Goal: Transaction & Acquisition: Purchase product/service

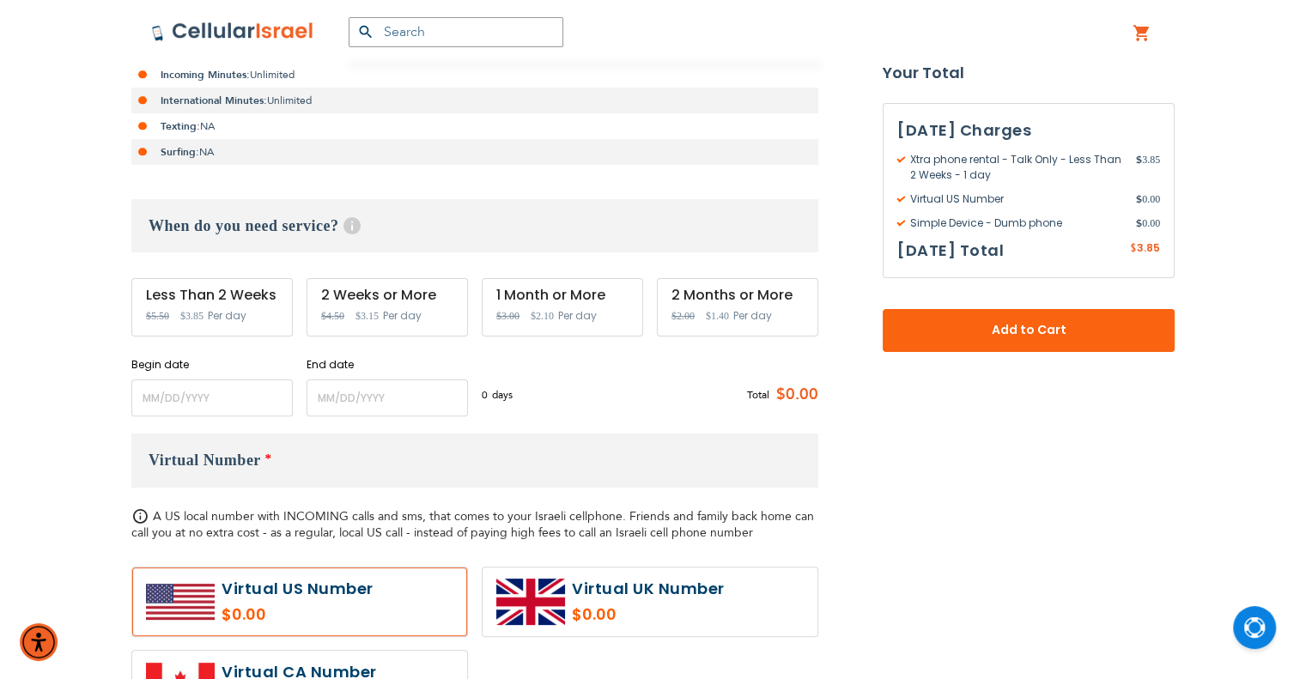
scroll to position [429, 0]
click at [264, 404] on input "name" at bounding box center [211, 396] width 161 height 37
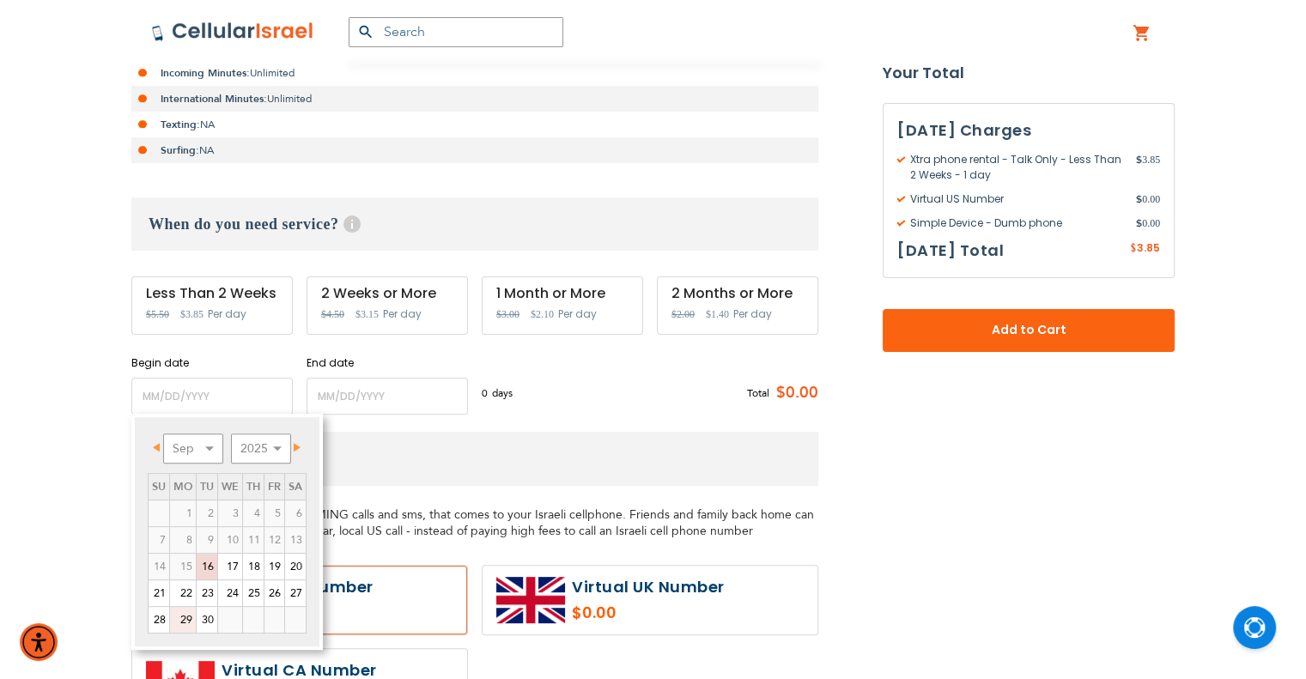
drag, startPoint x: 185, startPoint y: 617, endPoint x: 209, endPoint y: 602, distance: 27.9
click at [185, 617] on link "29" at bounding box center [183, 620] width 26 height 26
type input "[DATE]"
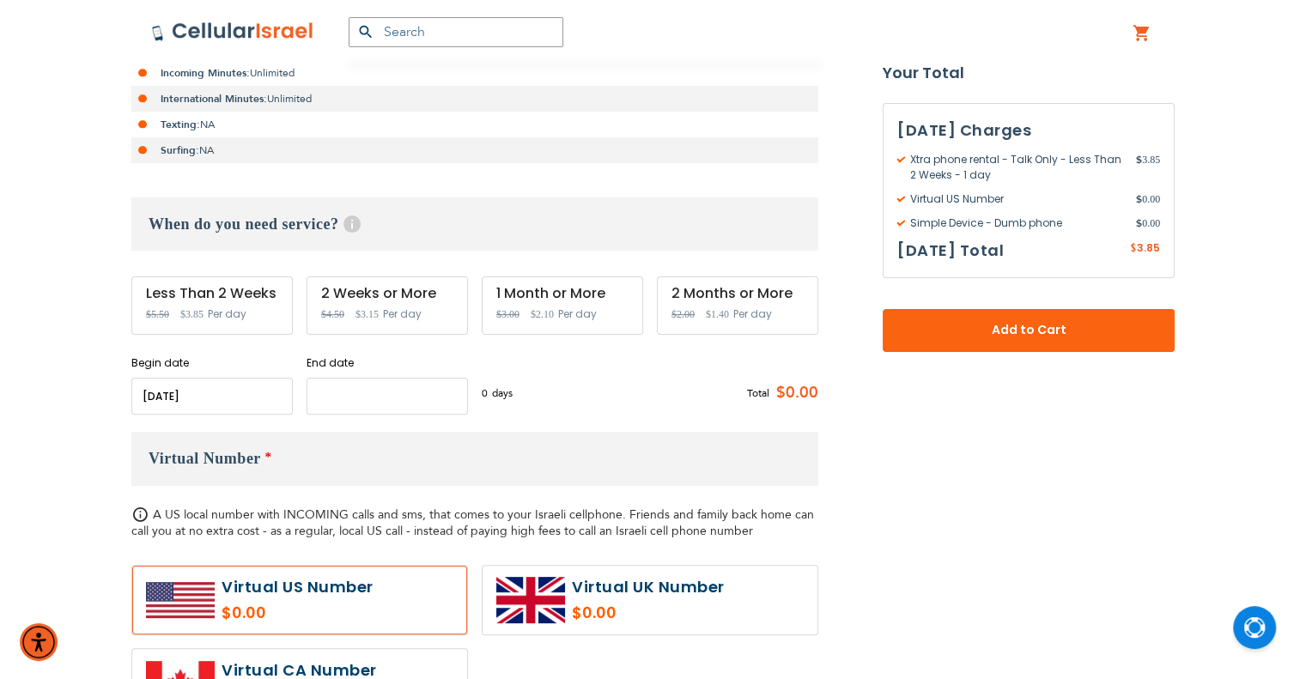
click at [372, 394] on input "name" at bounding box center [387, 396] width 161 height 37
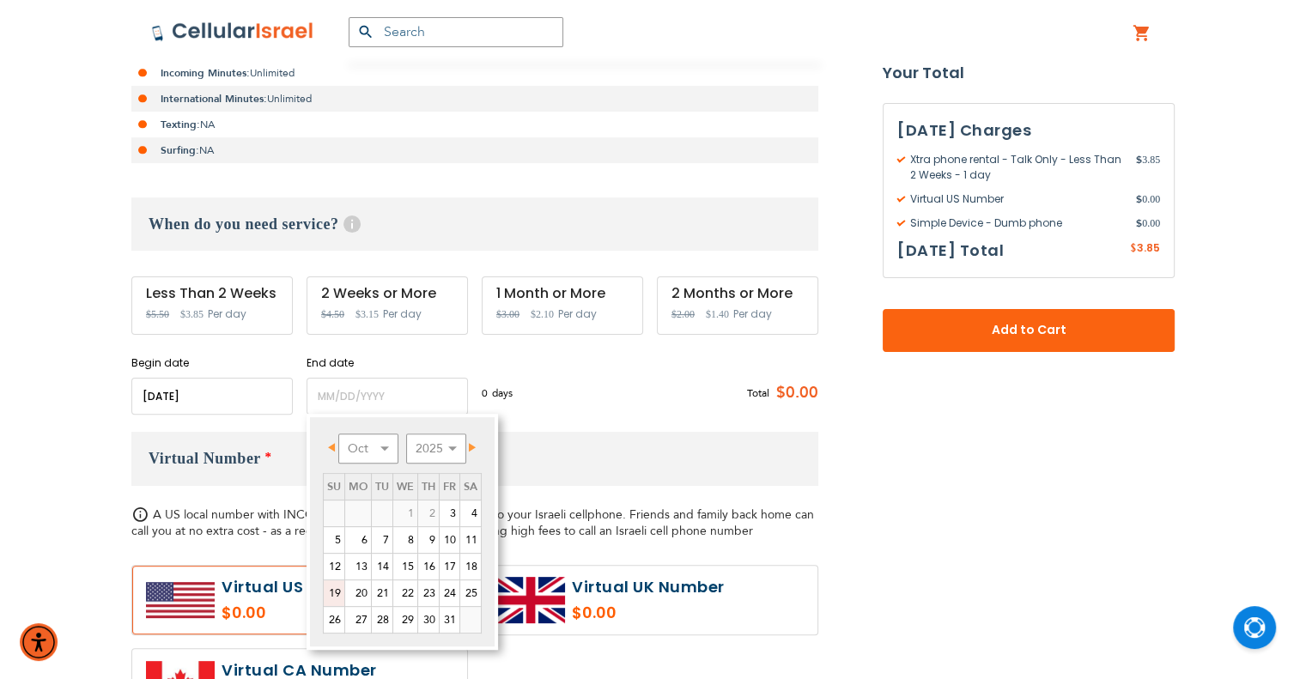
click at [340, 593] on link "19" at bounding box center [334, 594] width 21 height 26
type input "[DATE]"
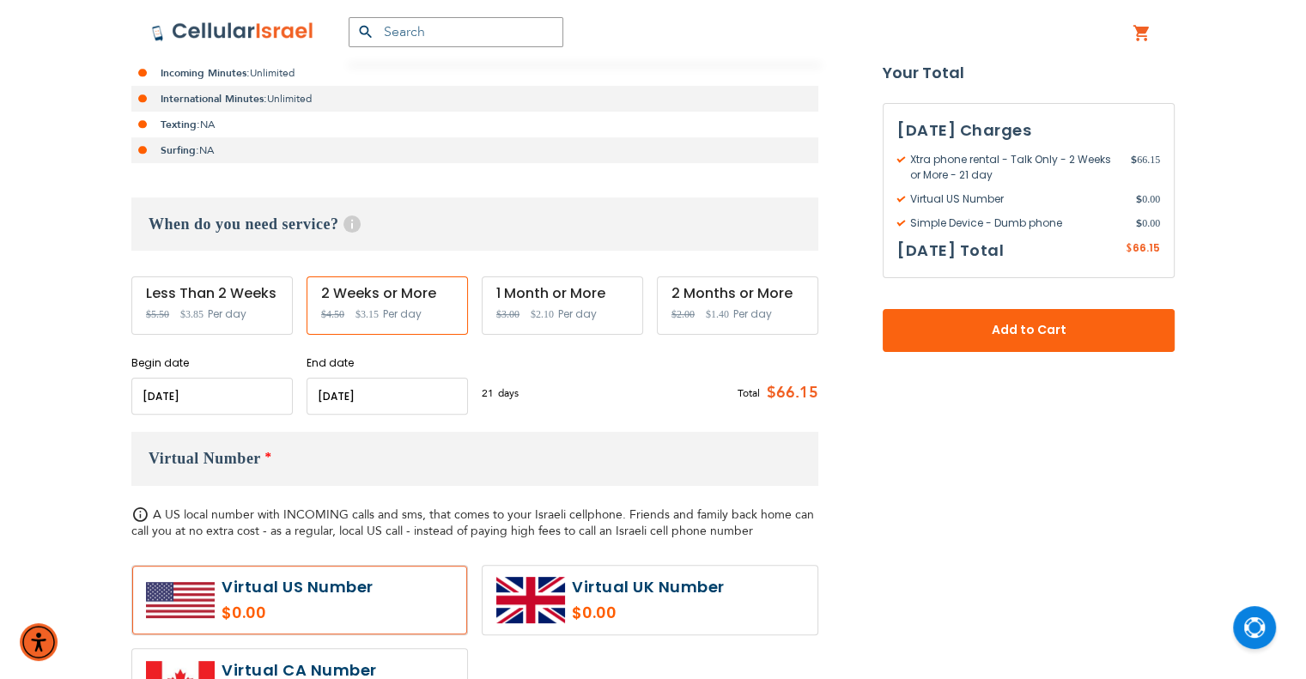
click at [225, 394] on input "name" at bounding box center [211, 396] width 161 height 37
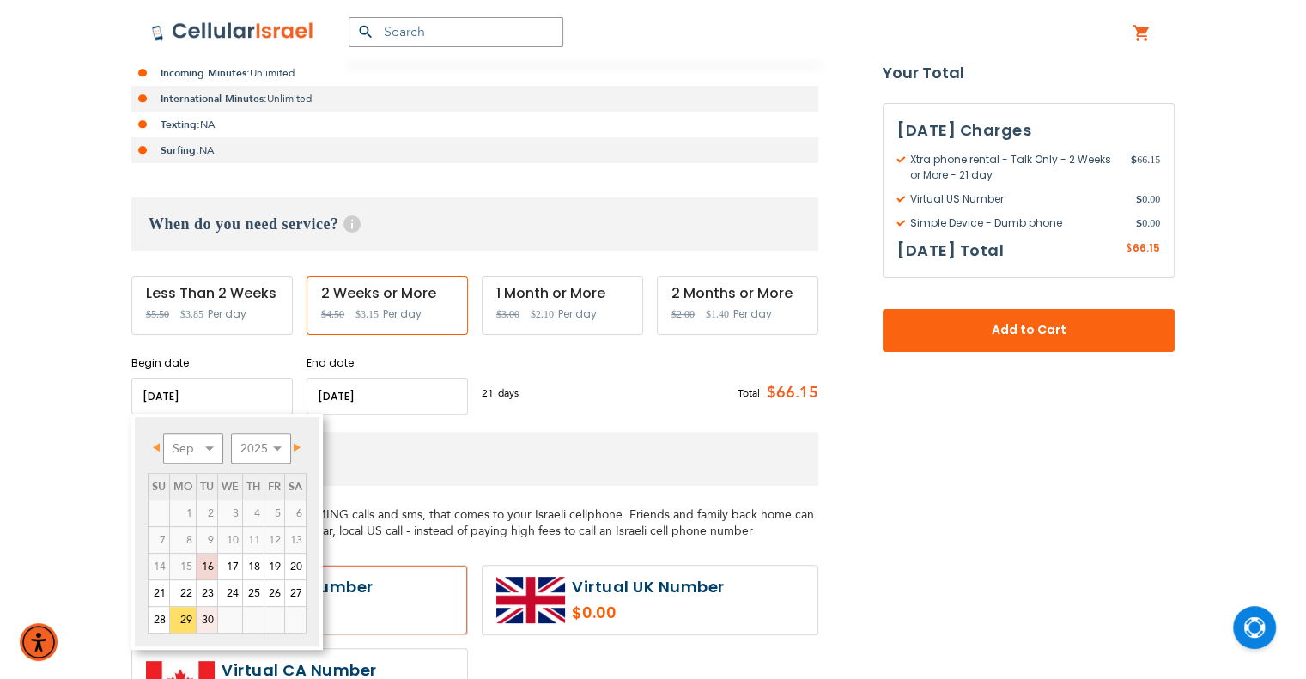
click at [210, 619] on link "30" at bounding box center [207, 620] width 21 height 26
type input "[DATE]"
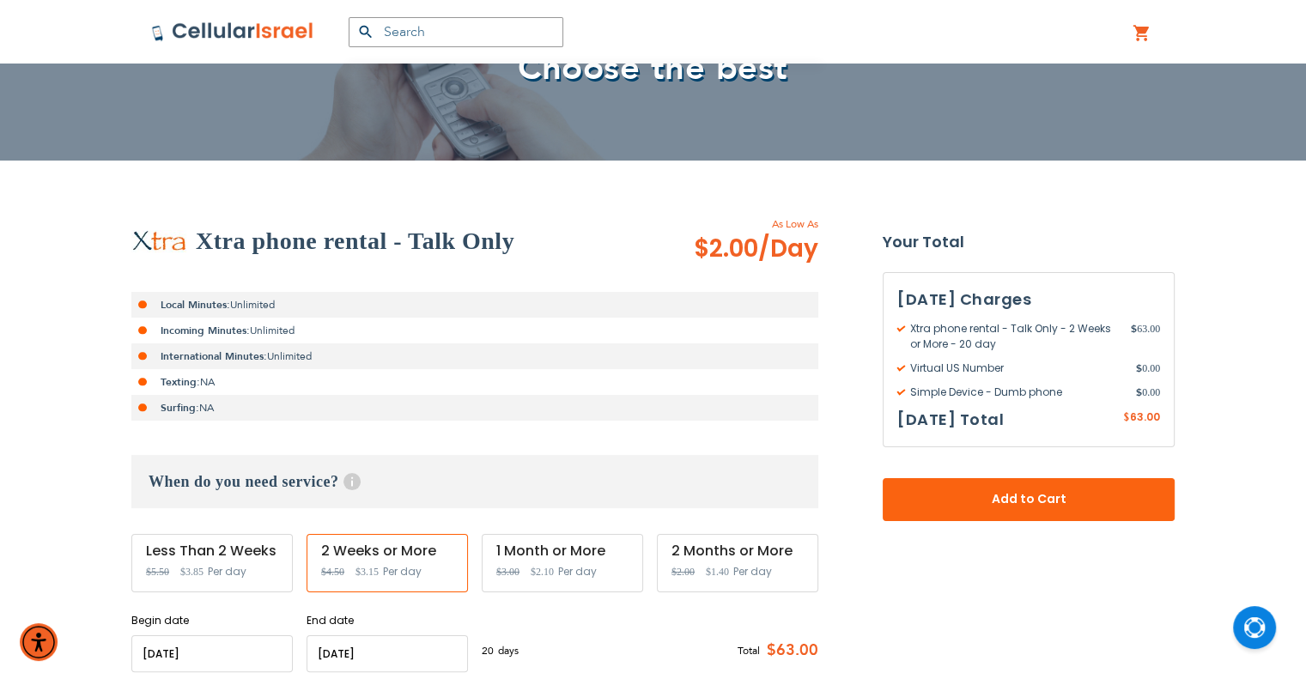
scroll to position [86, 0]
